Goal: Go to known website: Access a specific website the user already knows

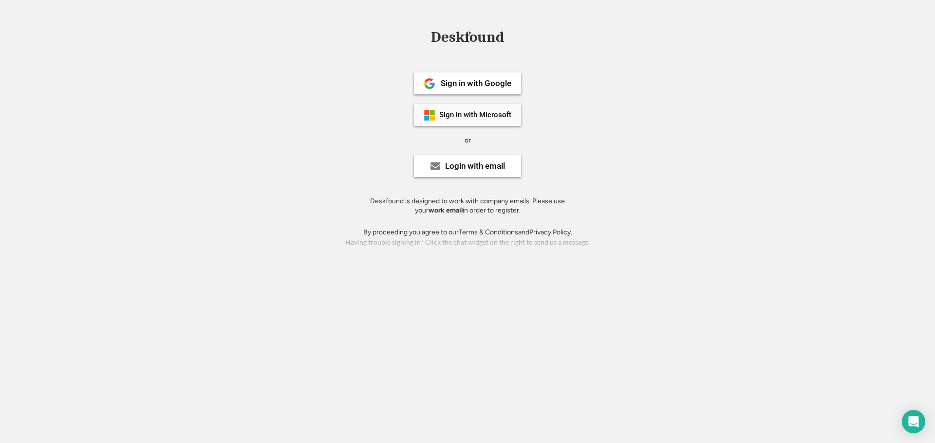
click at [495, 115] on div "Sign in with Microsoft" at bounding box center [475, 114] width 72 height 7
